Goal: Complete application form: Complete application form

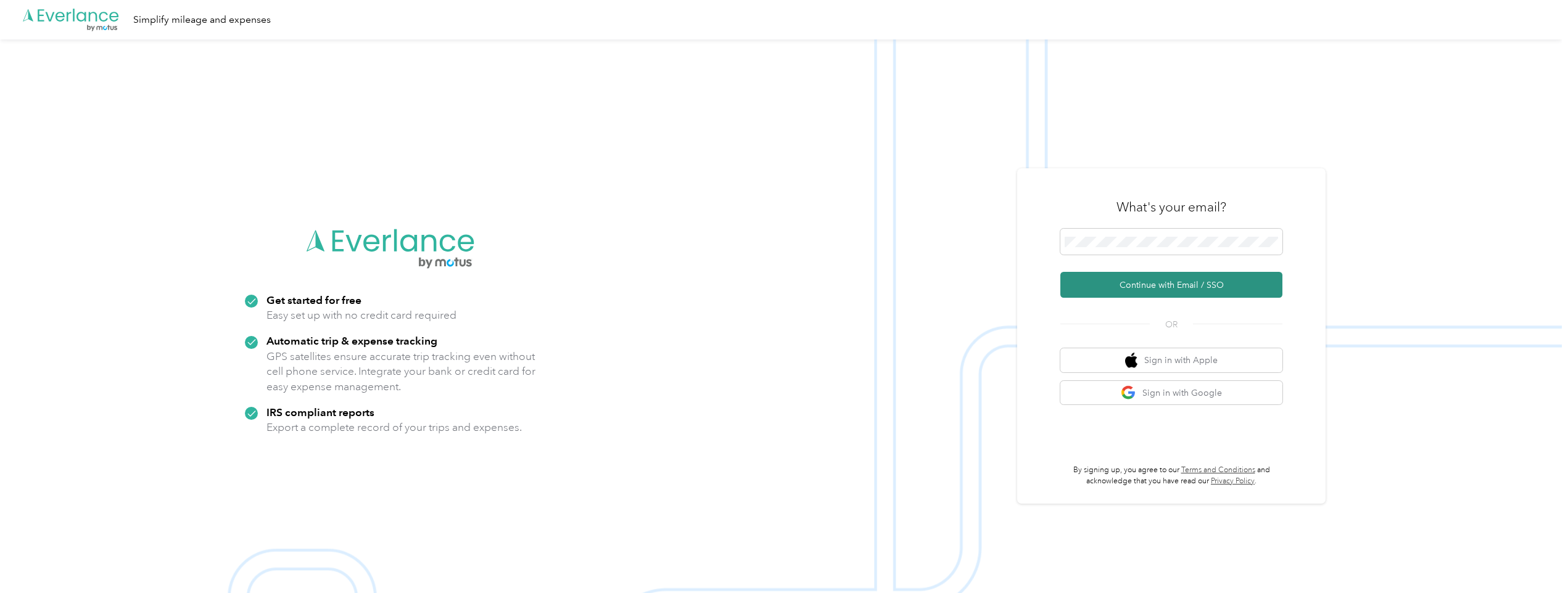
click at [1145, 285] on button "Continue with Email / SSO" at bounding box center [1172, 285] width 222 height 26
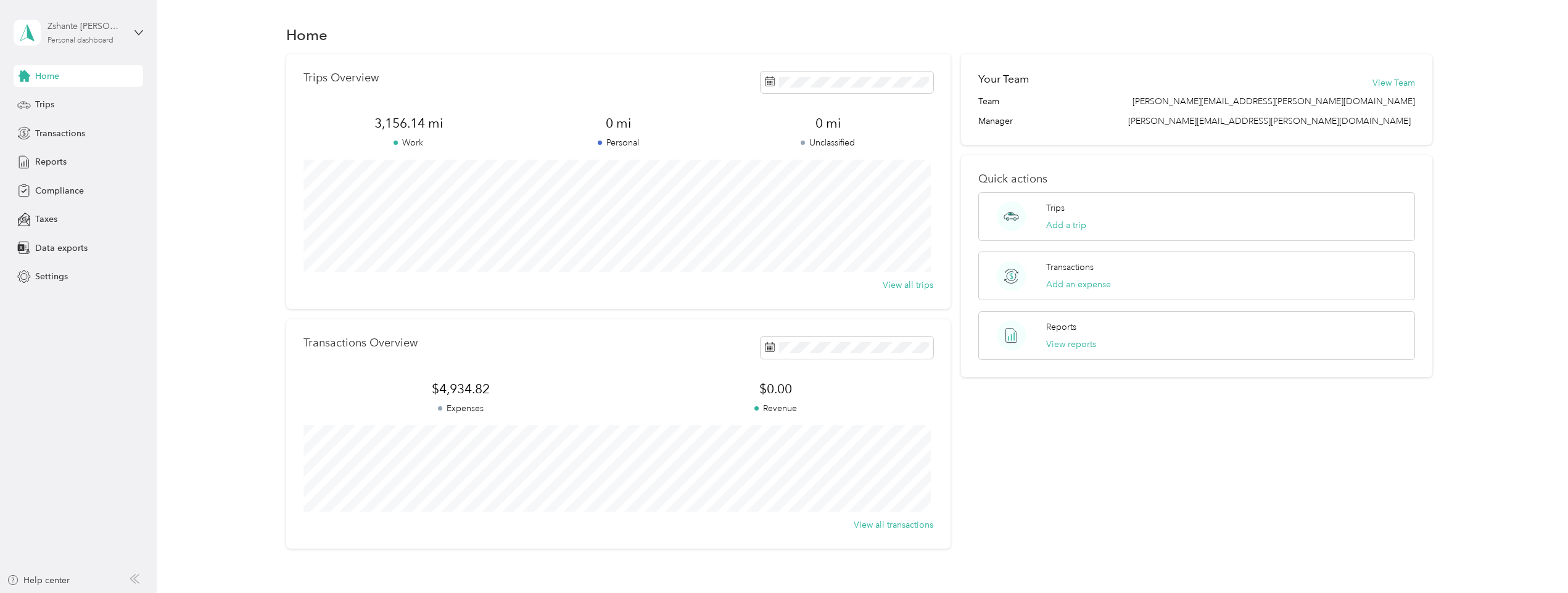
click at [66, 37] on div "Personal dashboard" at bounding box center [80, 40] width 66 height 8
click at [72, 191] on span "Compliance" at bounding box center [59, 191] width 49 height 13
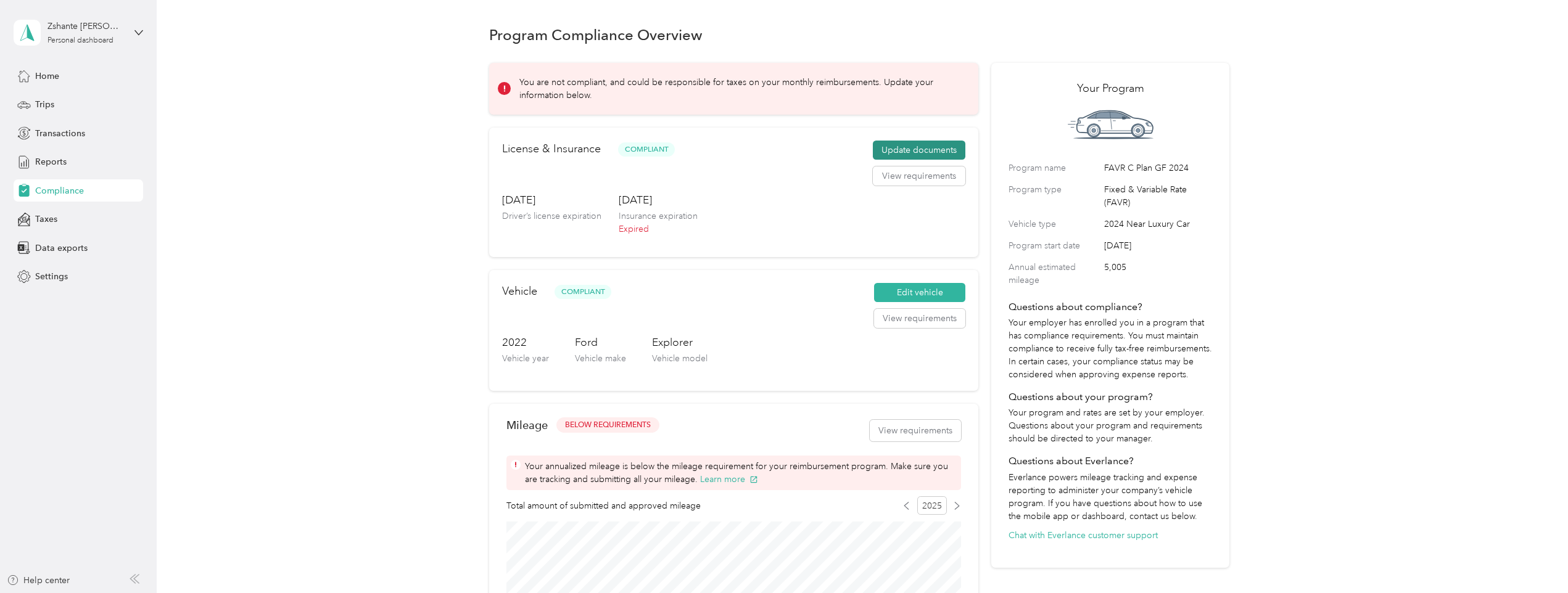
click at [905, 150] on button "Update documents" at bounding box center [919, 150] width 92 height 20
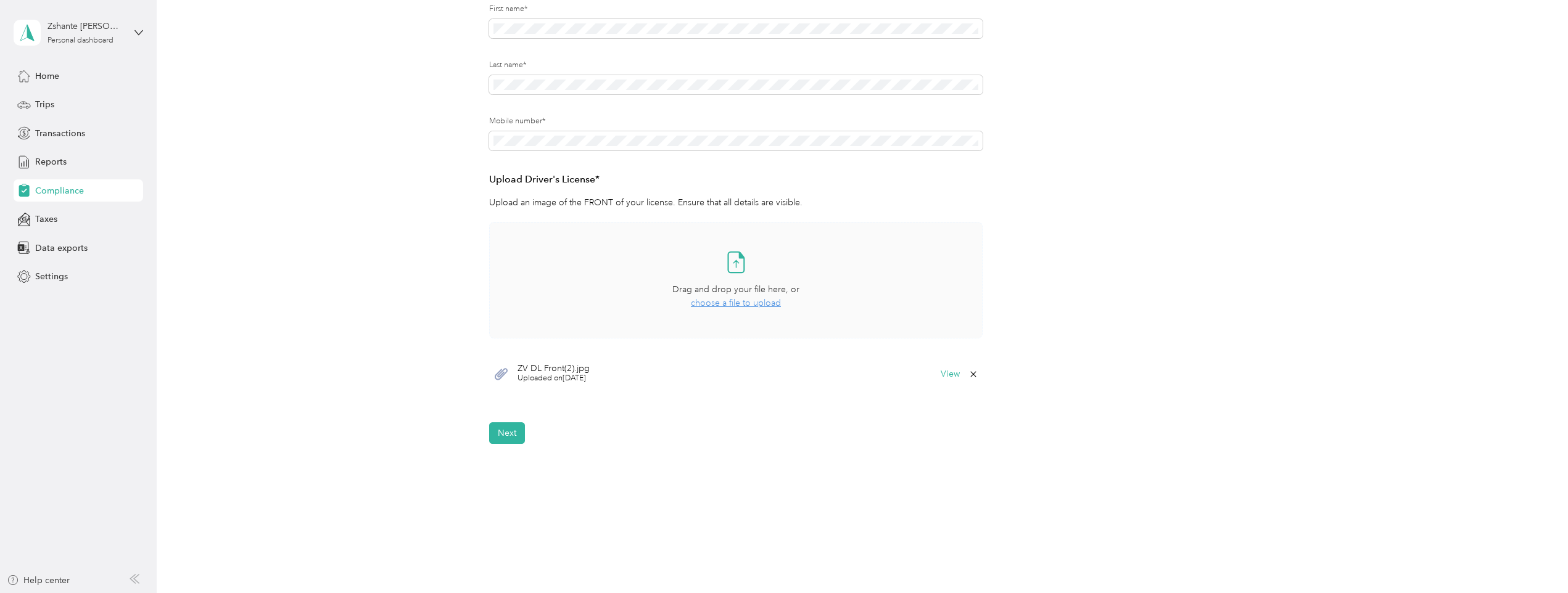
scroll to position [214, 0]
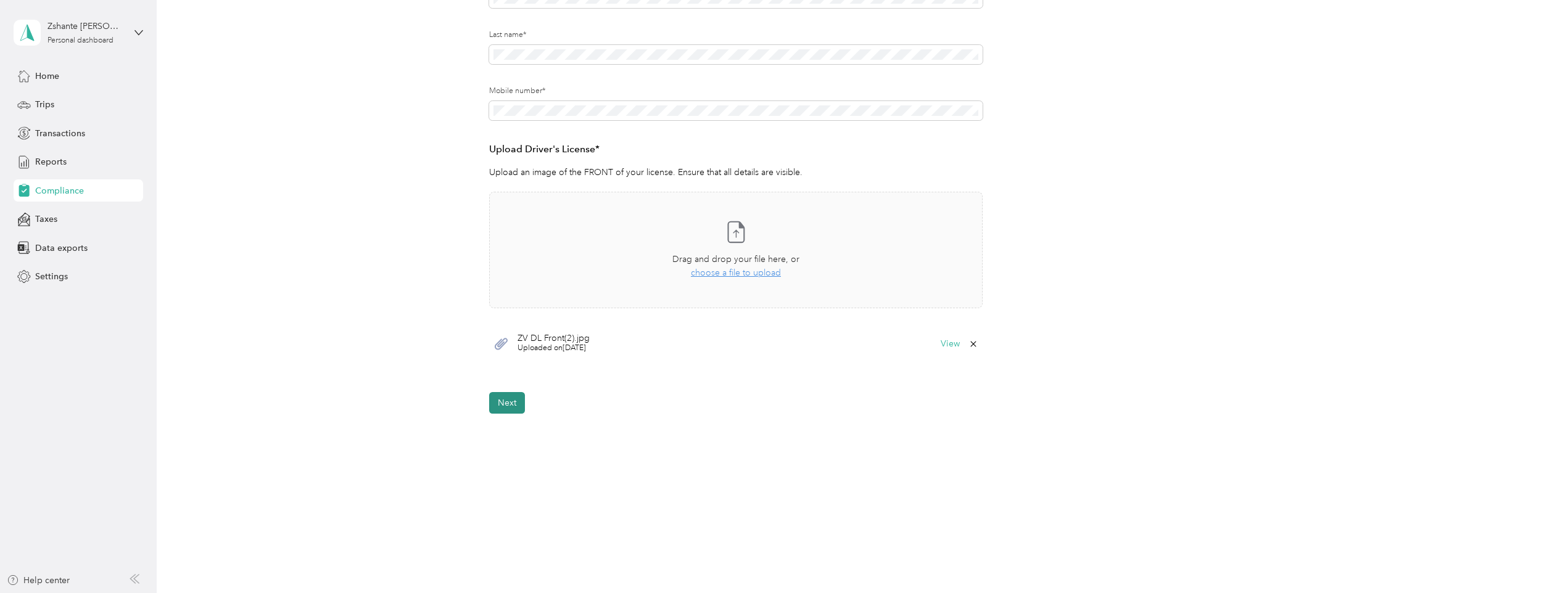
click at [509, 411] on button "Next" at bounding box center [507, 402] width 36 height 21
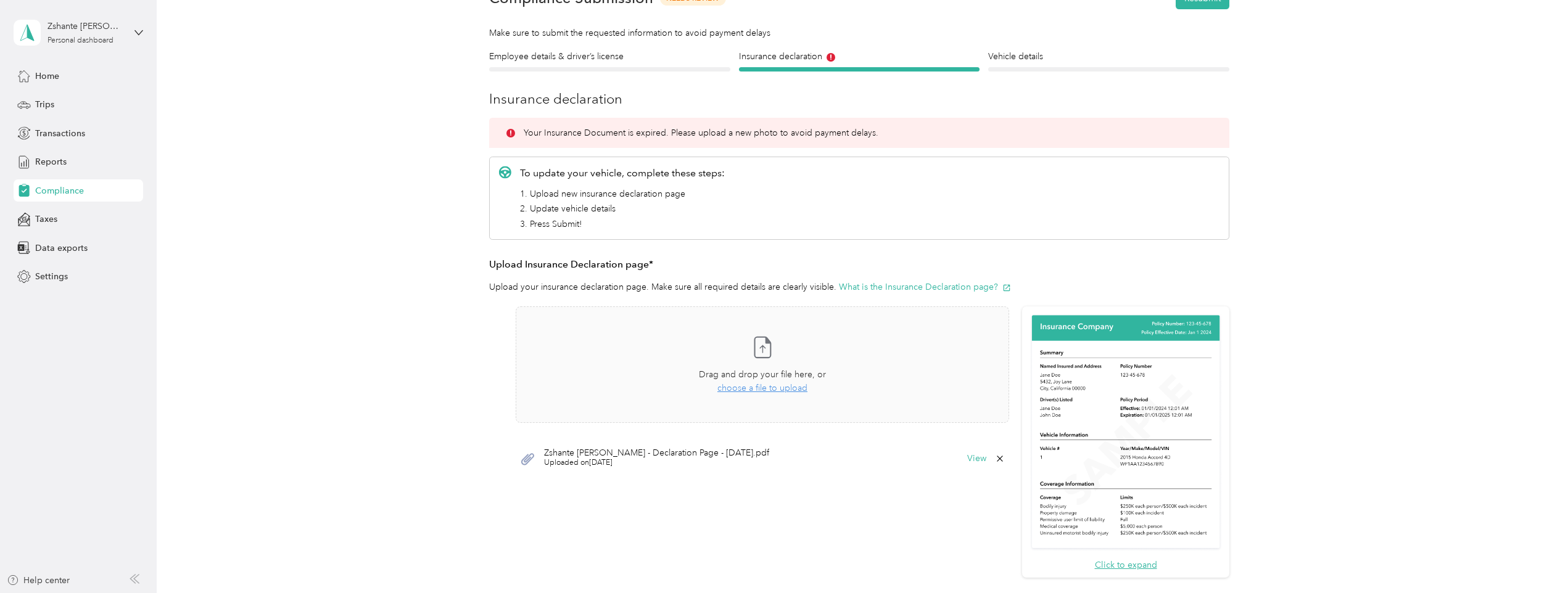
scroll to position [197, 0]
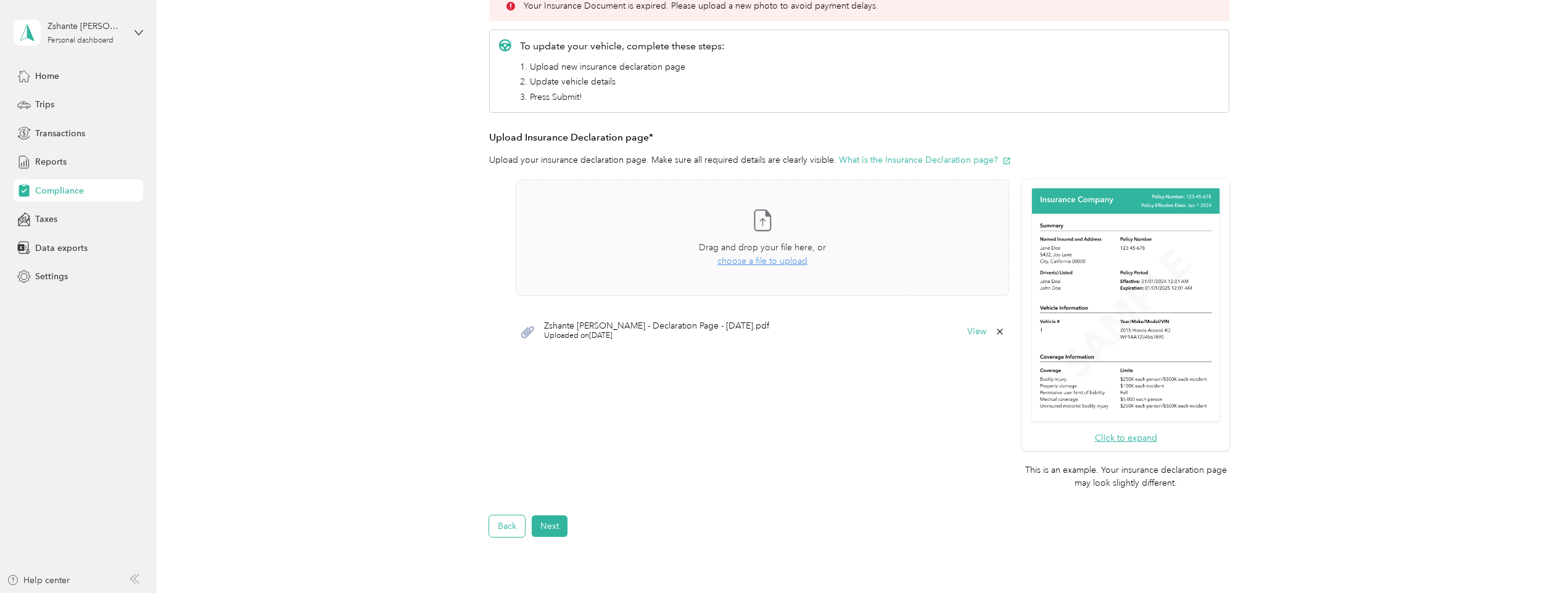
click at [514, 520] on button "Back" at bounding box center [507, 525] width 36 height 21
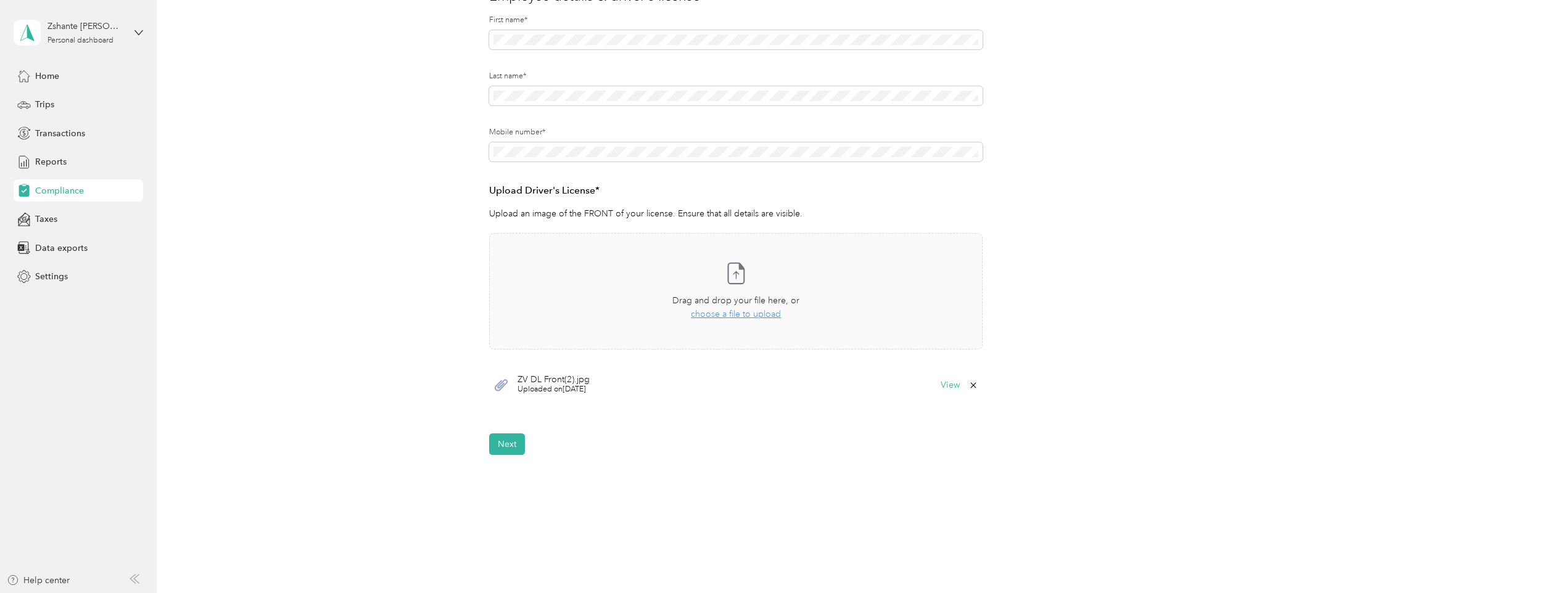
scroll to position [214, 0]
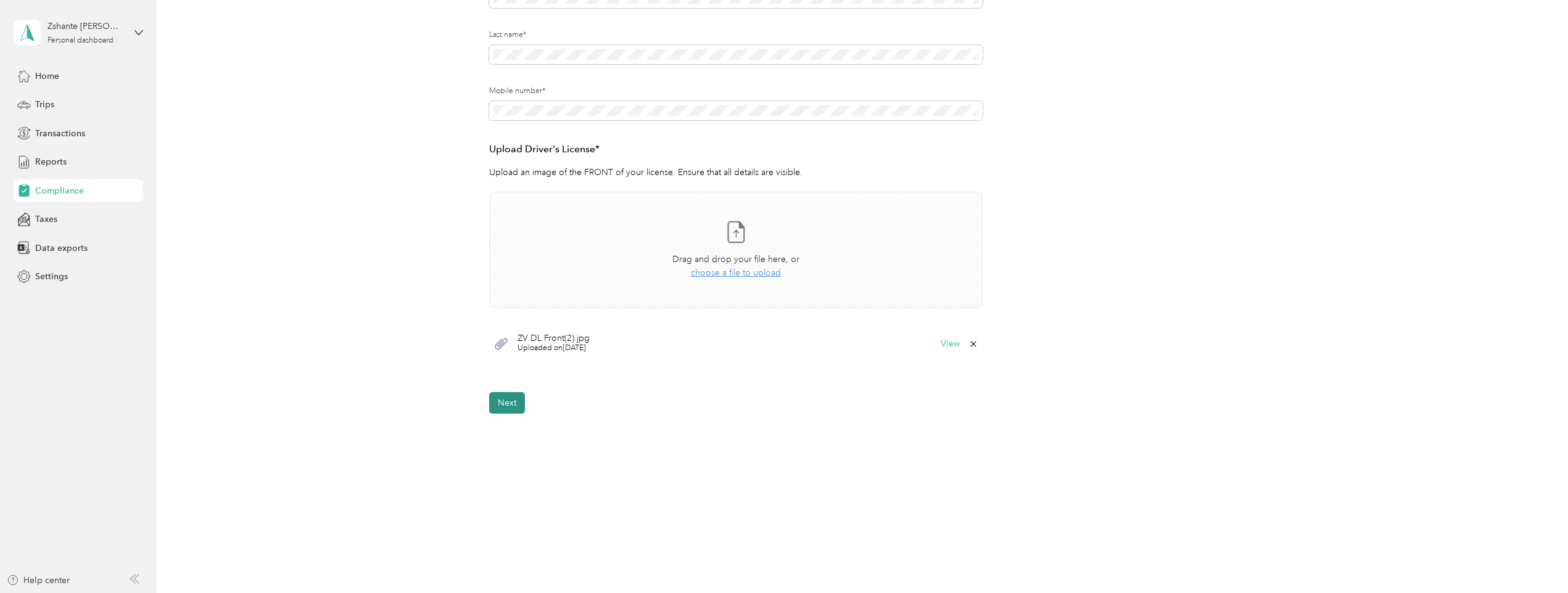
click at [512, 406] on button "Next" at bounding box center [507, 402] width 36 height 21
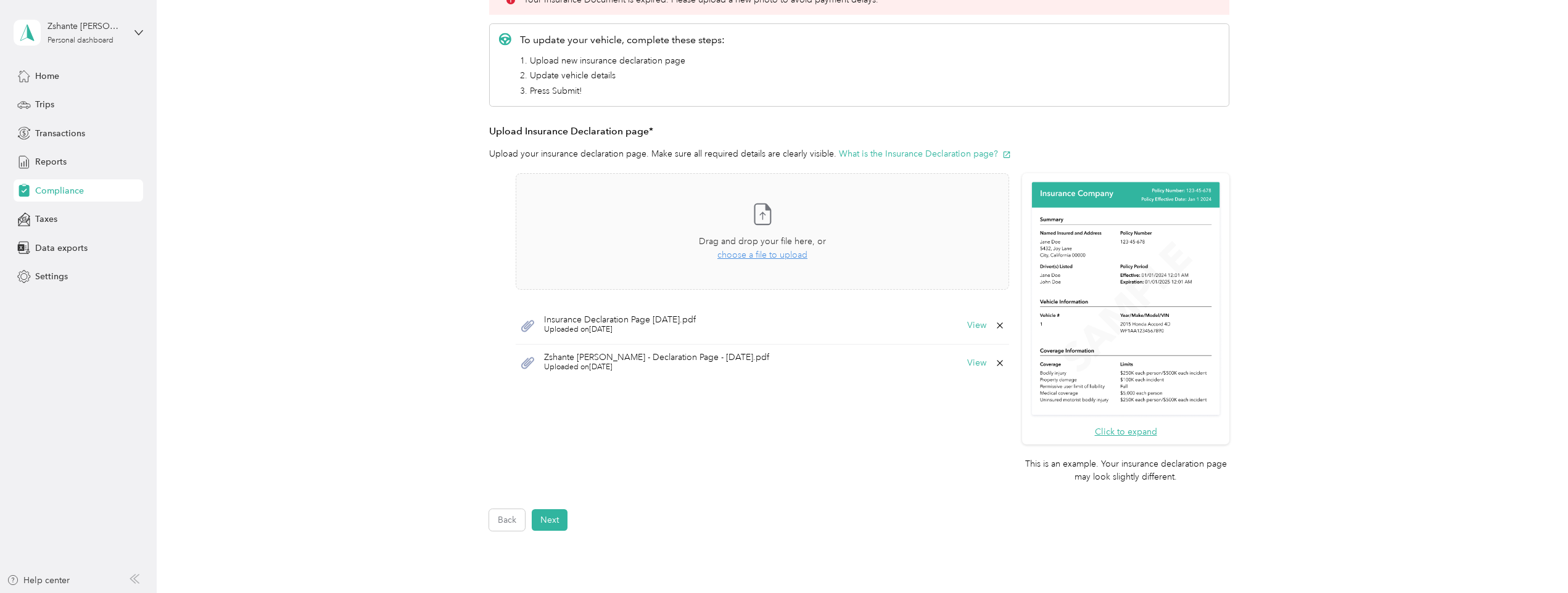
scroll to position [259, 0]
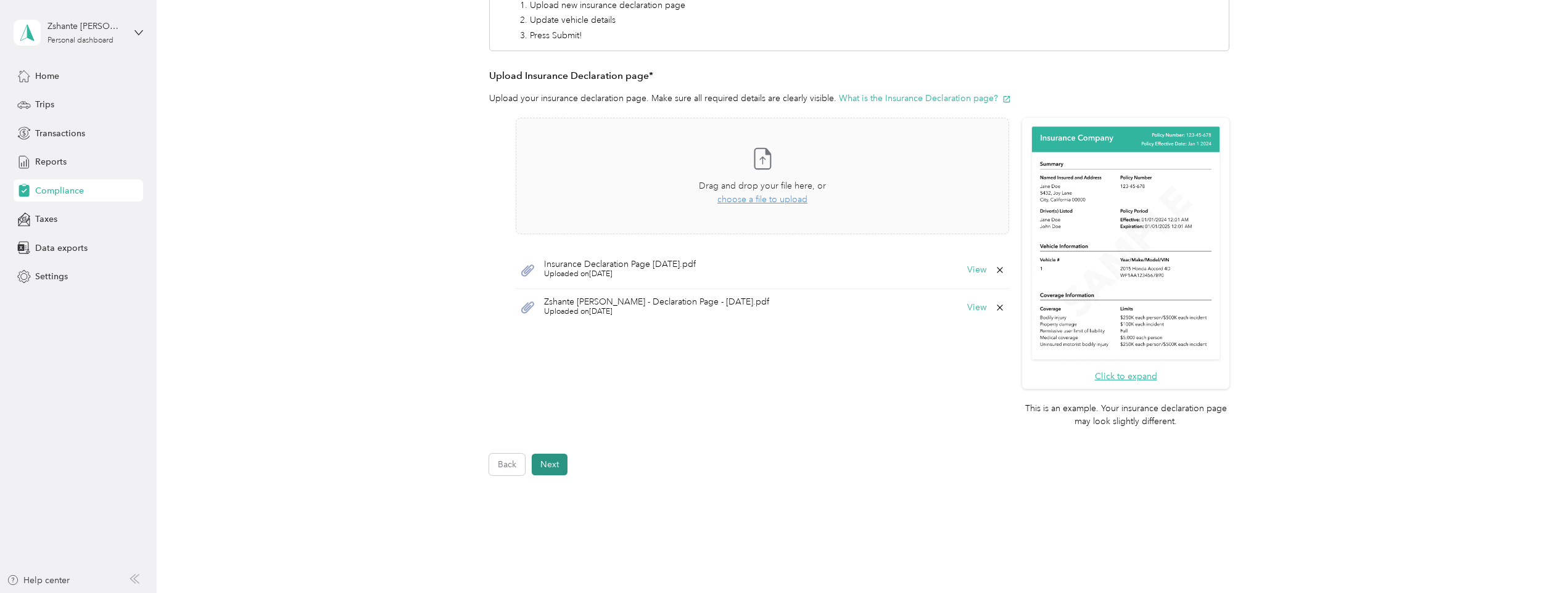
click at [555, 471] on button "Next" at bounding box center [549, 464] width 36 height 21
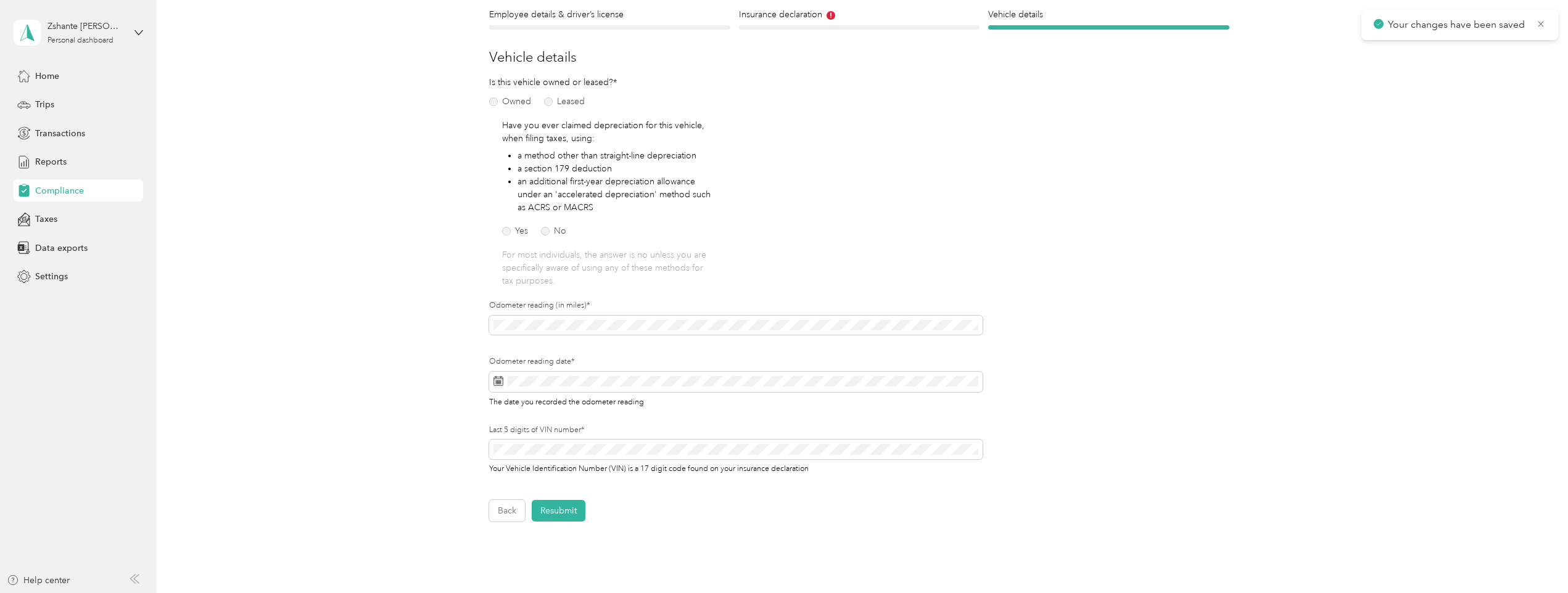
scroll to position [138, 0]
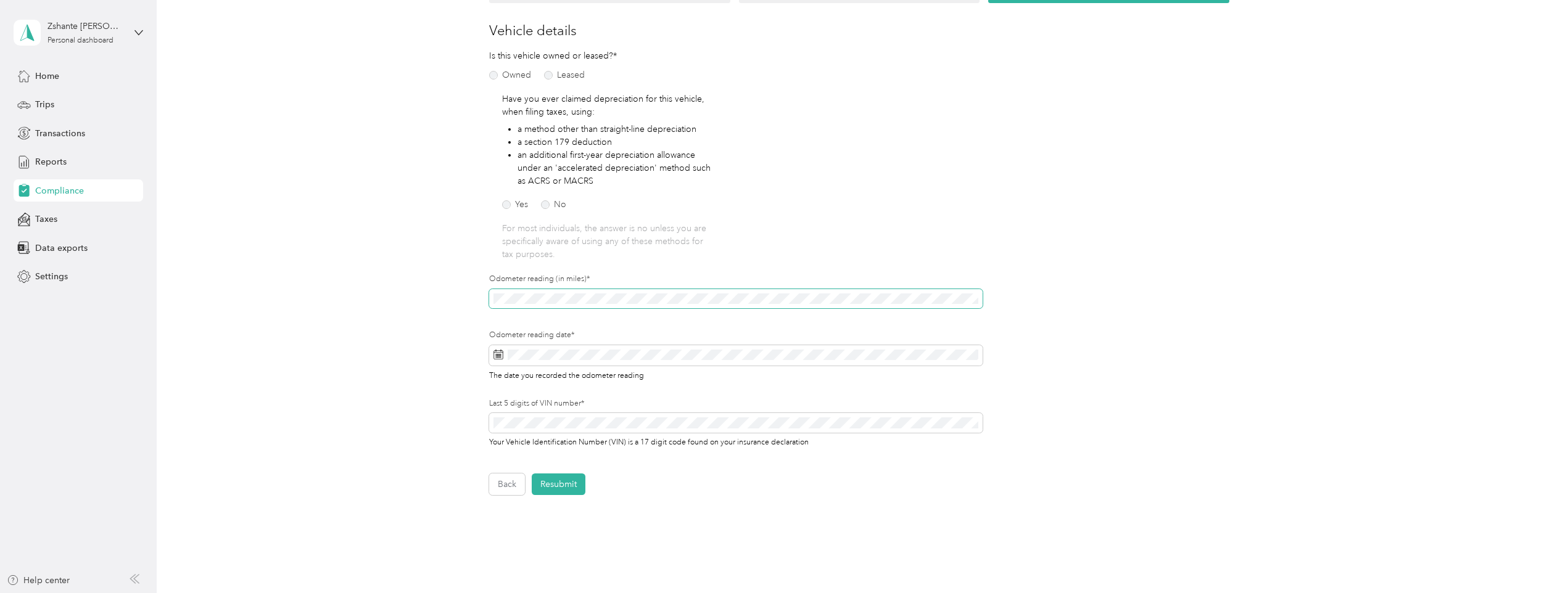
click at [453, 314] on div "Employee details & driver’s license License Insurance declaration Insurance Veh…" at bounding box center [859, 238] width 888 height 514
click at [617, 401] on button "[DATE]" at bounding box center [618, 396] width 44 height 20
click at [570, 484] on button "Resubmit" at bounding box center [558, 484] width 54 height 21
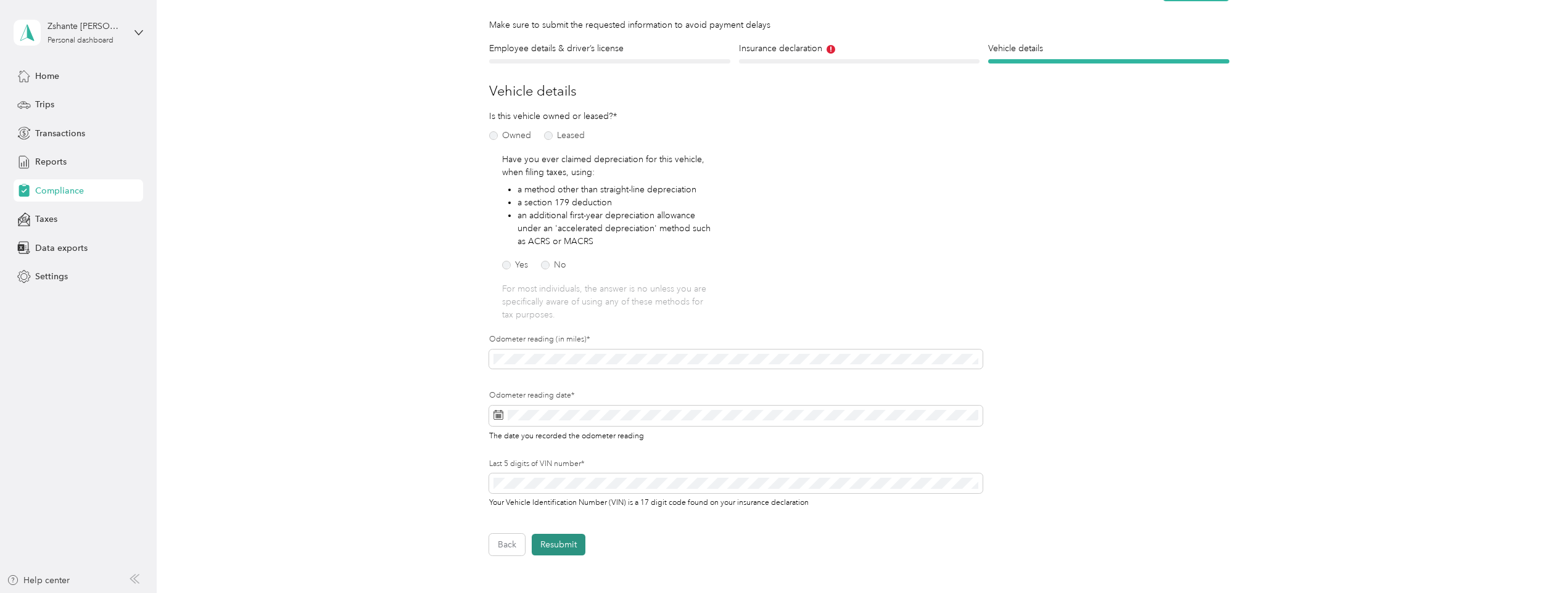
scroll to position [15, 0]
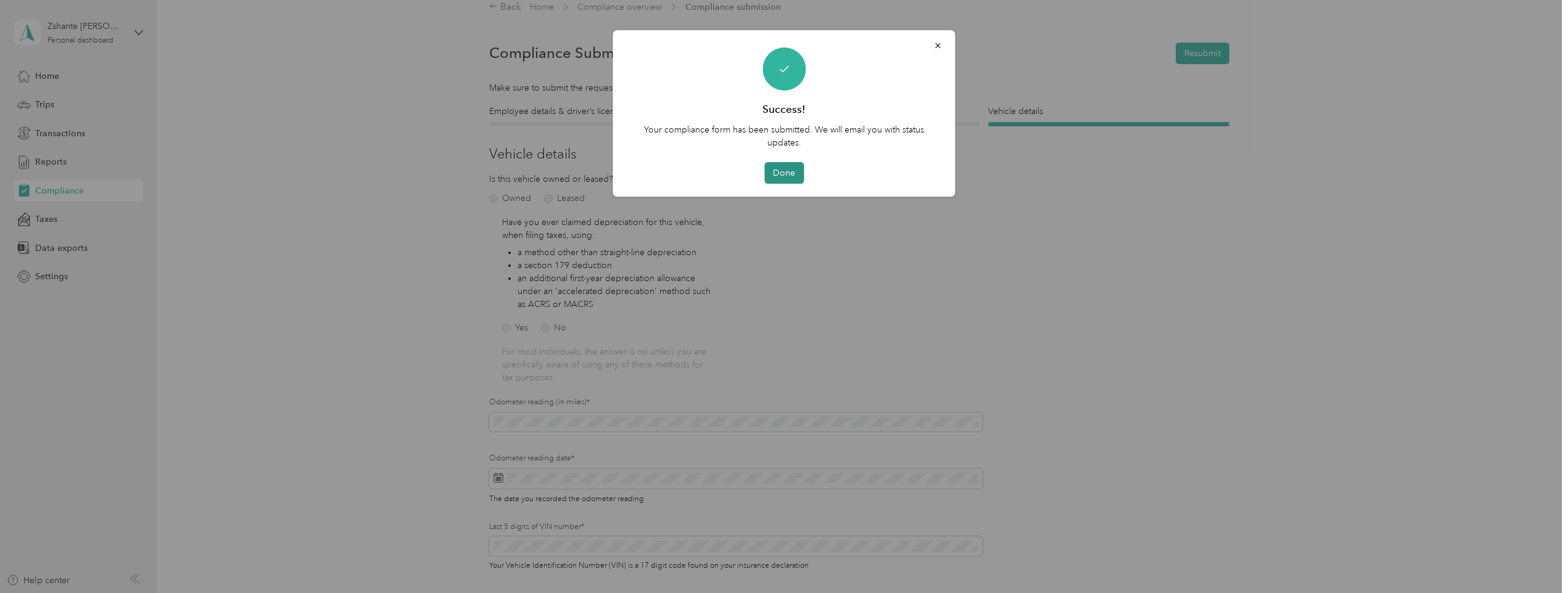
click at [788, 179] on button "Done" at bounding box center [784, 173] width 39 height 21
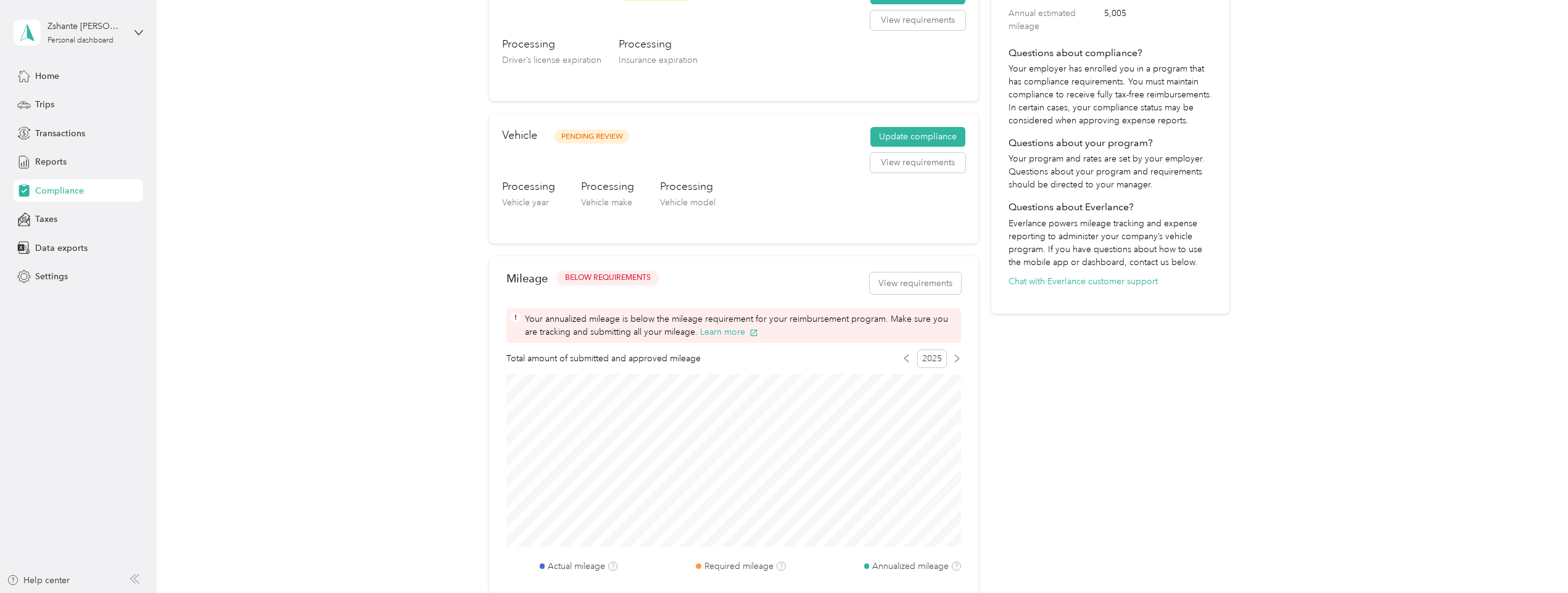
scroll to position [262, 0]
